Goal: Task Accomplishment & Management: Manage account settings

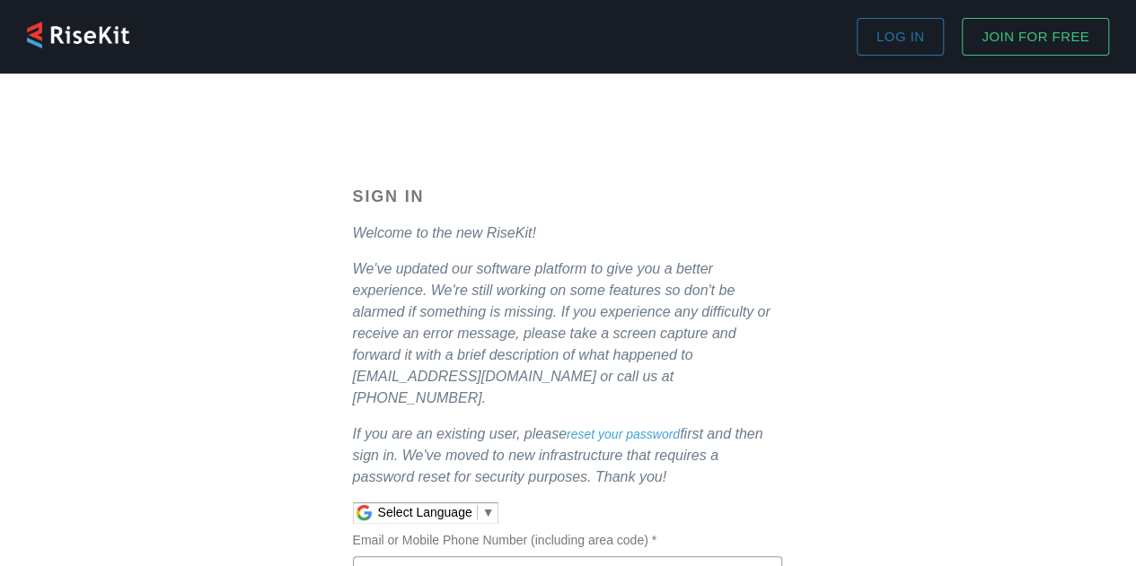
click at [904, 37] on span "Log in" at bounding box center [900, 36] width 48 height 23
click at [898, 29] on span "Log in" at bounding box center [900, 36] width 48 height 23
click at [900, 27] on span "Log in" at bounding box center [900, 36] width 48 height 23
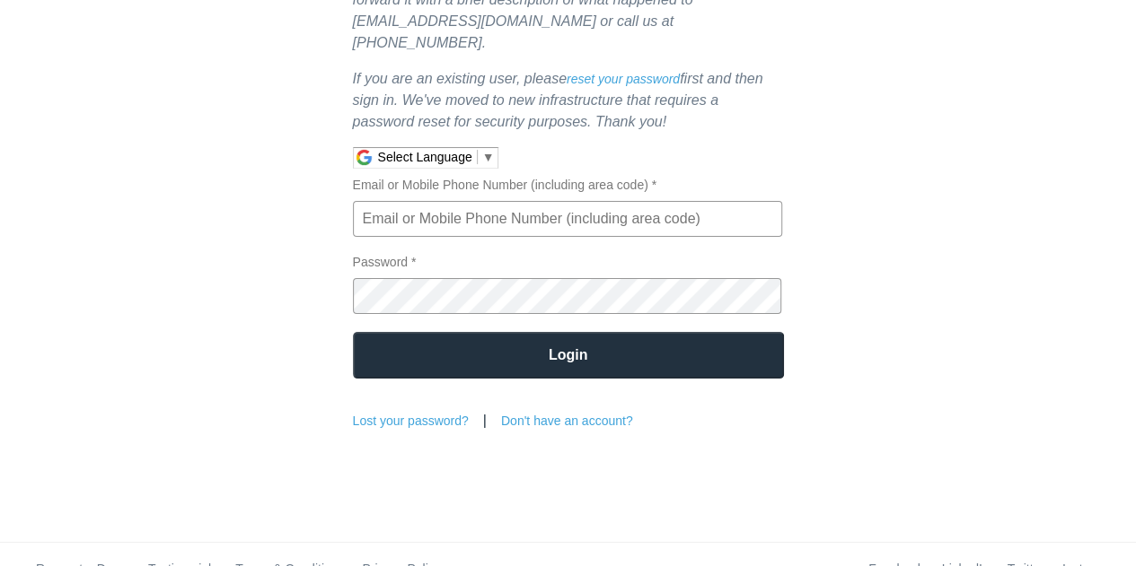
scroll to position [358, 0]
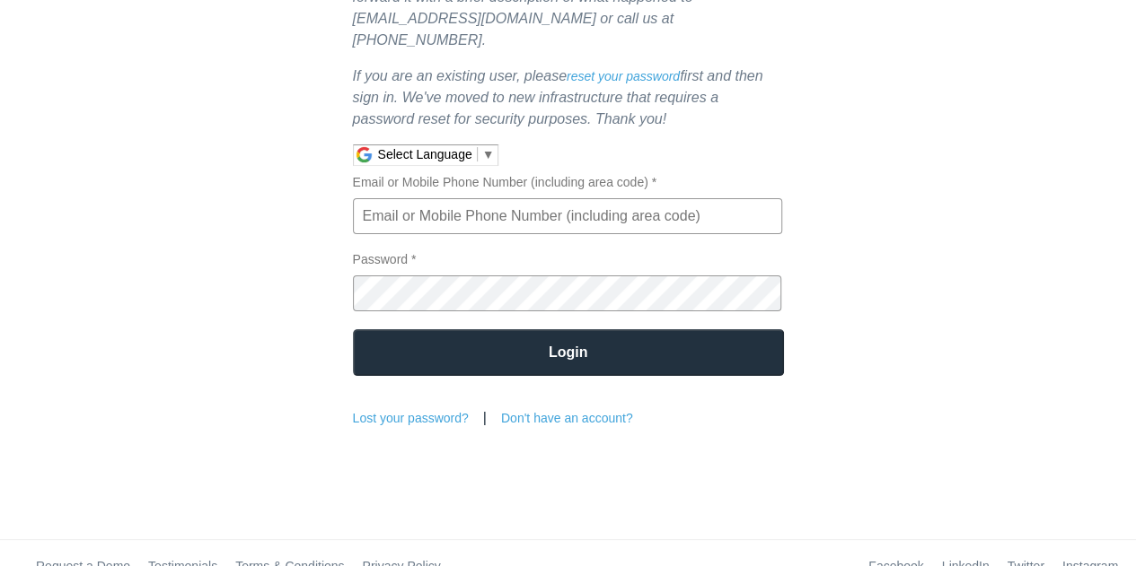
click at [473, 198] on input "Email or Mobile Phone Number (including area code) *" at bounding box center [567, 216] width 429 height 36
type input "[PERSON_NAME][EMAIL_ADDRESS][PERSON_NAME][DOMAIN_NAME]"
click at [577, 329] on input "Login" at bounding box center [568, 352] width 431 height 47
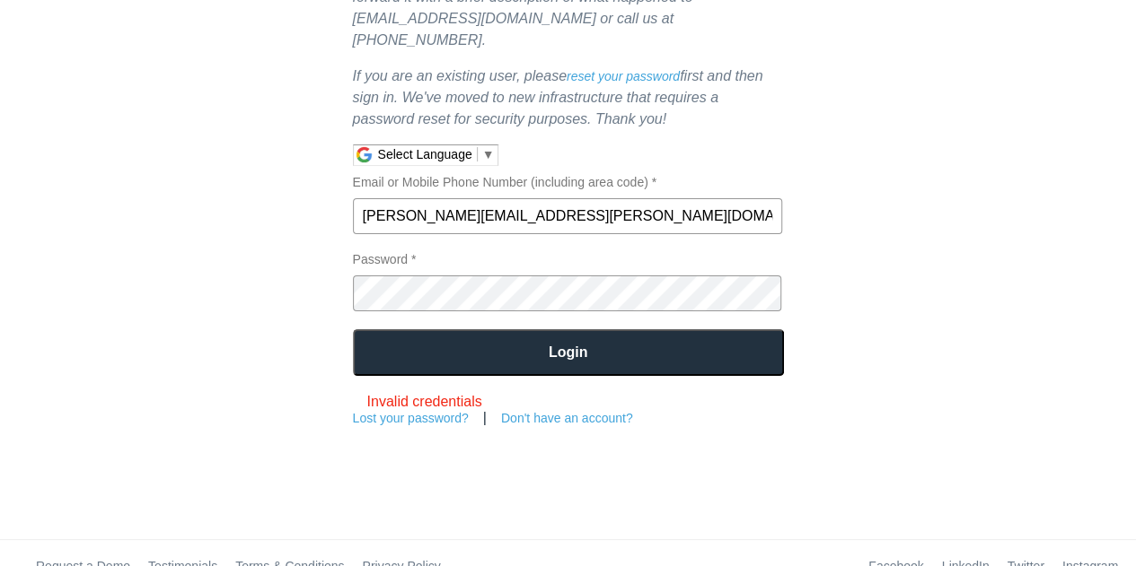
click at [615, 69] on link "reset your password" at bounding box center [622, 76] width 113 height 14
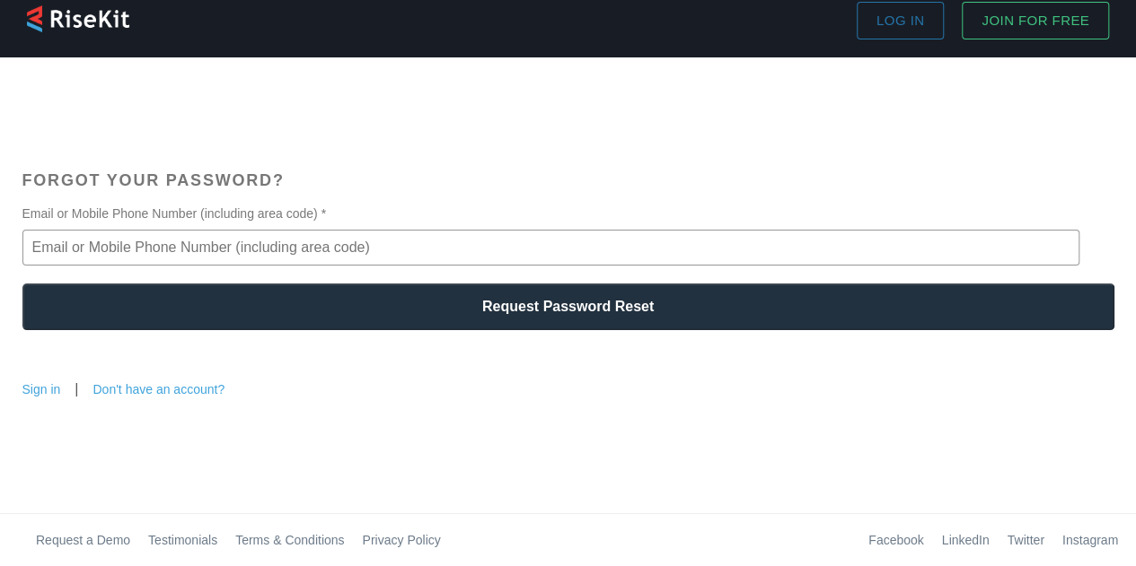
click at [99, 238] on input "Email or Mobile Phone Number (including area code) *" at bounding box center [550, 248] width 1057 height 36
type input "[PERSON_NAME][EMAIL_ADDRESS][PERSON_NAME][DOMAIN_NAME]"
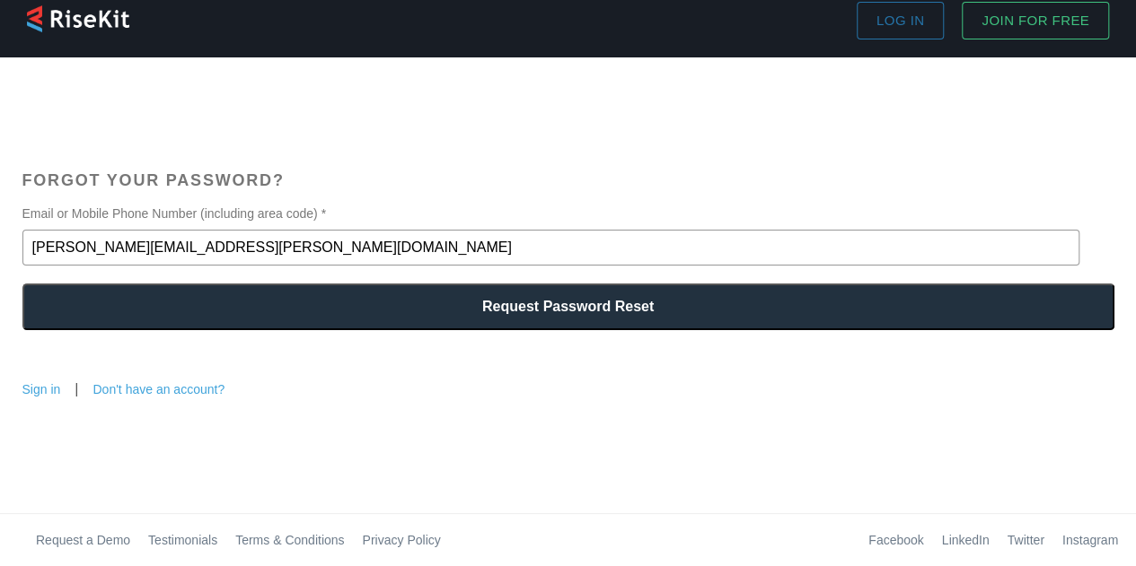
click at [587, 304] on input "Request Password Reset" at bounding box center [568, 307] width 1092 height 47
click at [583, 303] on input "Request Password Reset" at bounding box center [568, 307] width 1092 height 47
click at [43, 383] on link "Sign in" at bounding box center [41, 389] width 39 height 14
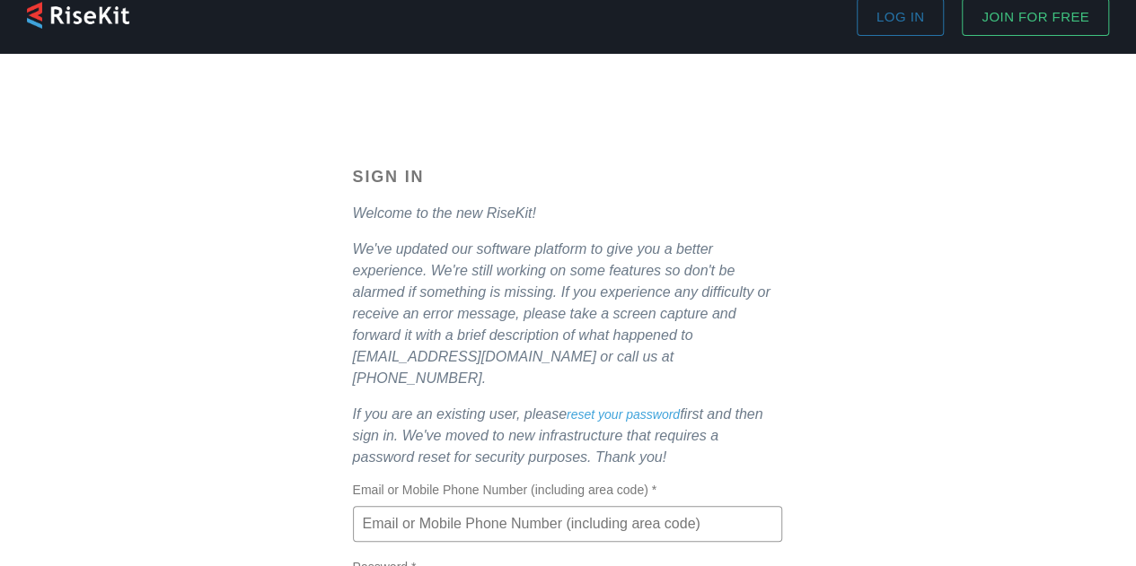
type input "[PERSON_NAME][EMAIL_ADDRESS][PERSON_NAME][DOMAIN_NAME]"
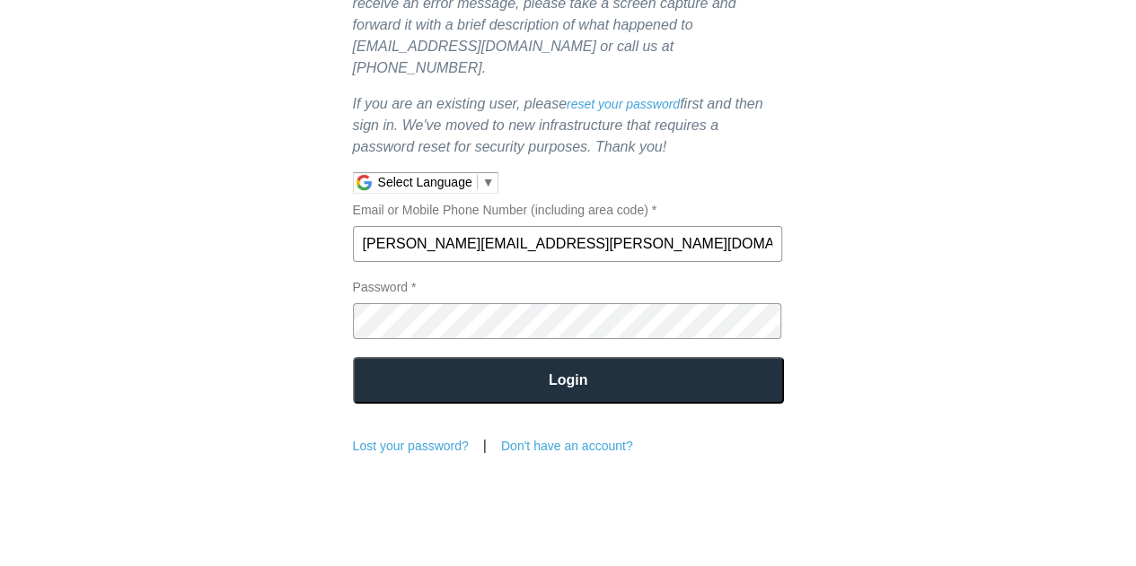
scroll to position [366, 0]
